Goal: Information Seeking & Learning: Learn about a topic

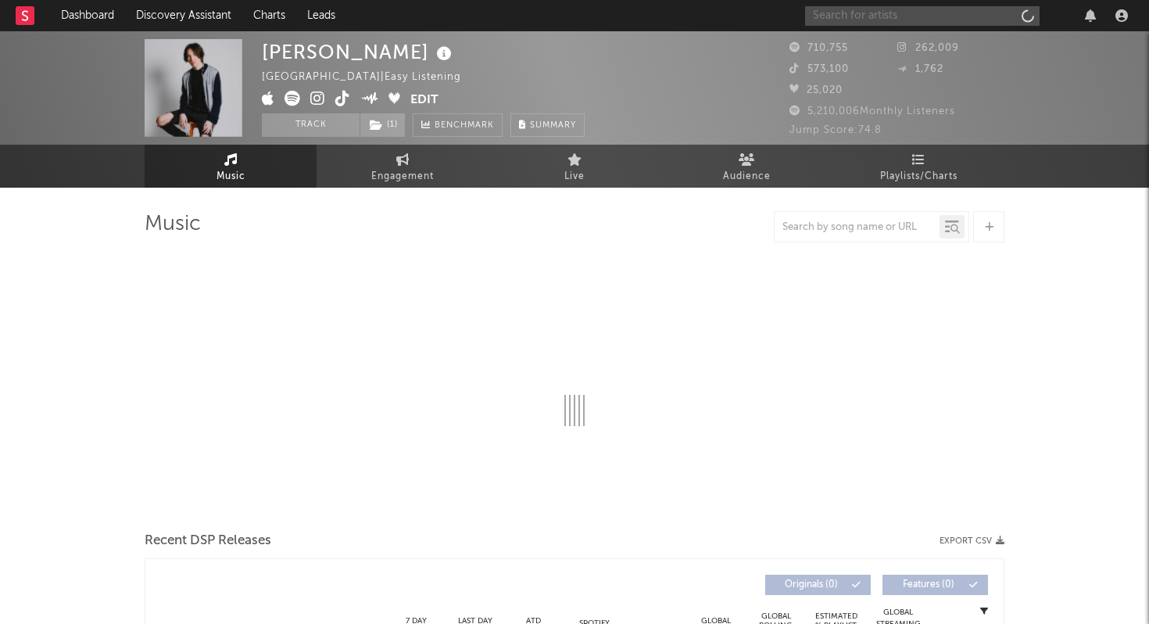
click at [830, 13] on input "text" at bounding box center [922, 16] width 235 height 20
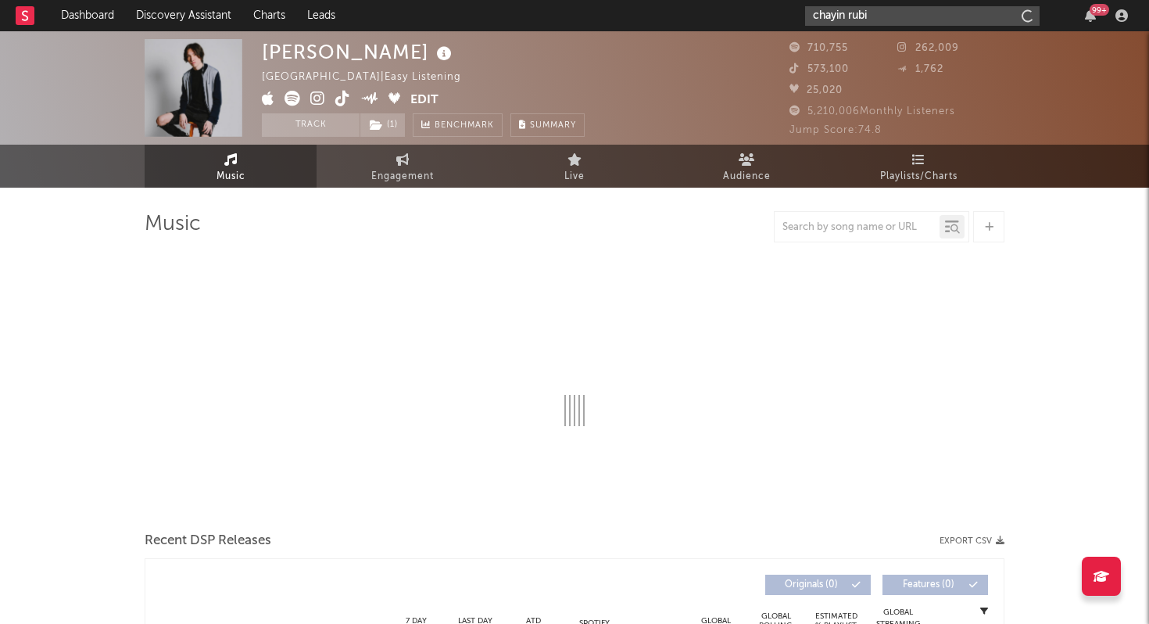
type input "[PERSON_NAME]"
select select "6m"
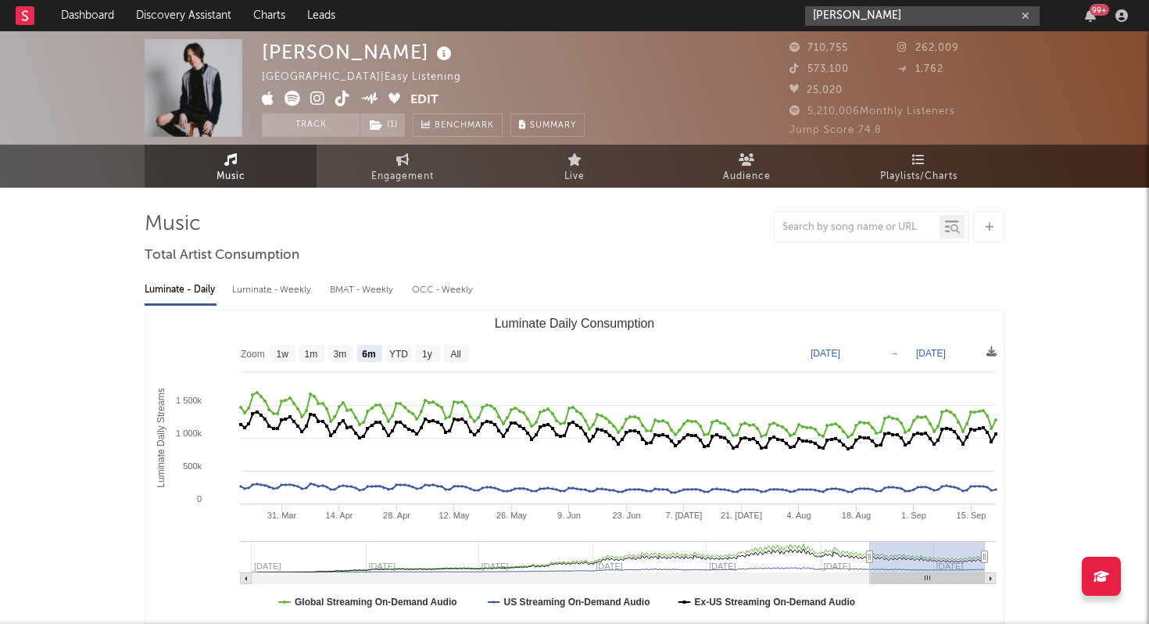
click at [844, 14] on input "[PERSON_NAME]" at bounding box center [922, 16] width 235 height 20
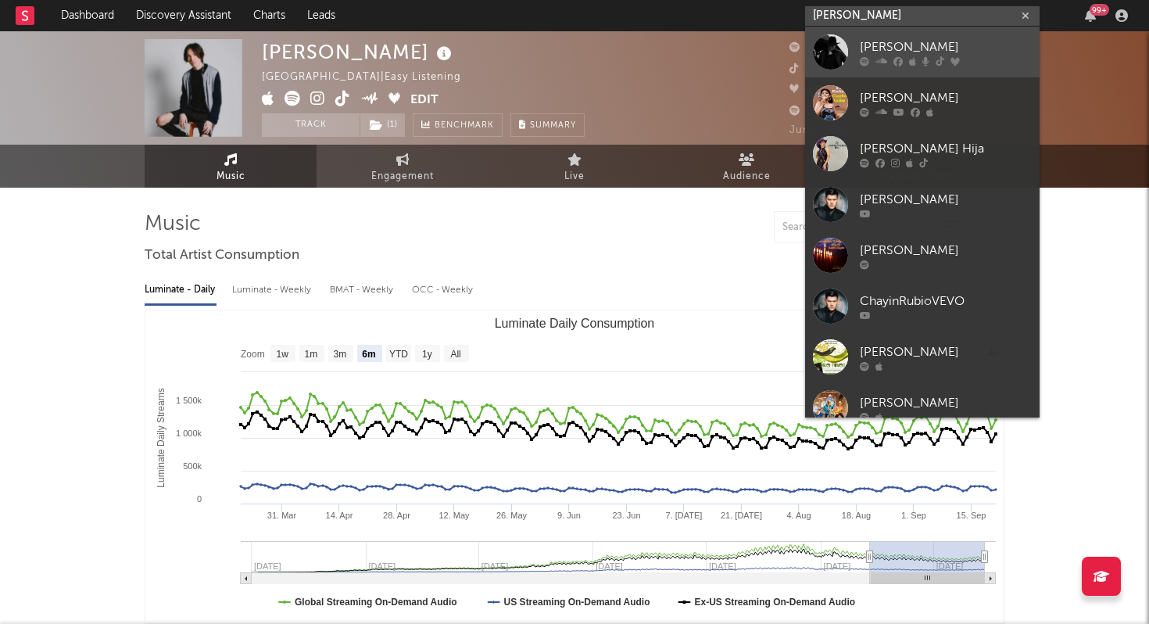
type input "[PERSON_NAME]"
click at [831, 48] on div at bounding box center [830, 51] width 35 height 35
